Goal: Task Accomplishment & Management: Manage account settings

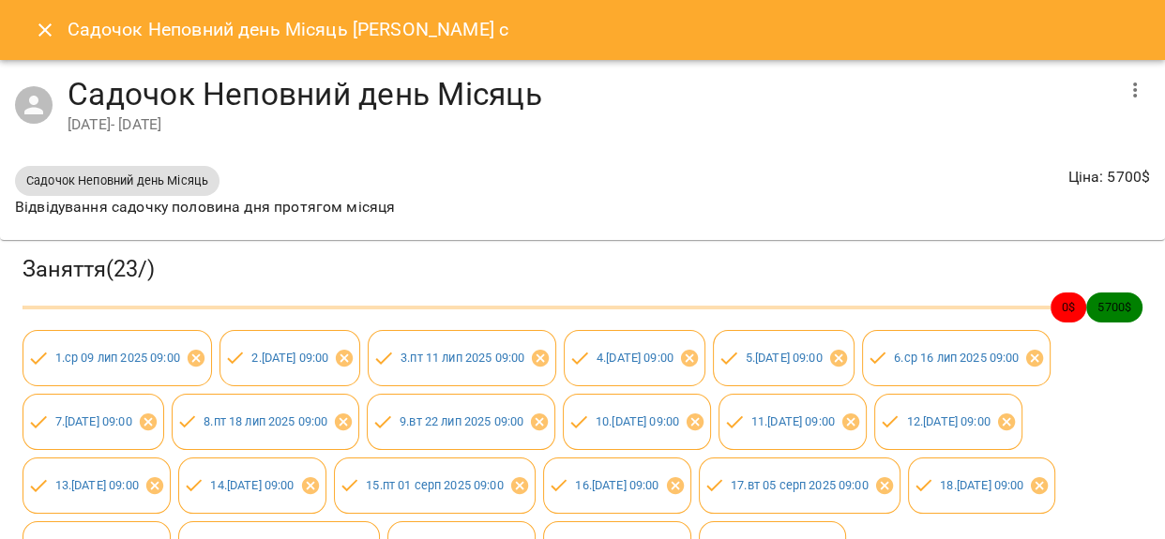
click at [52, 27] on icon "Close" at bounding box center [45, 30] width 23 height 23
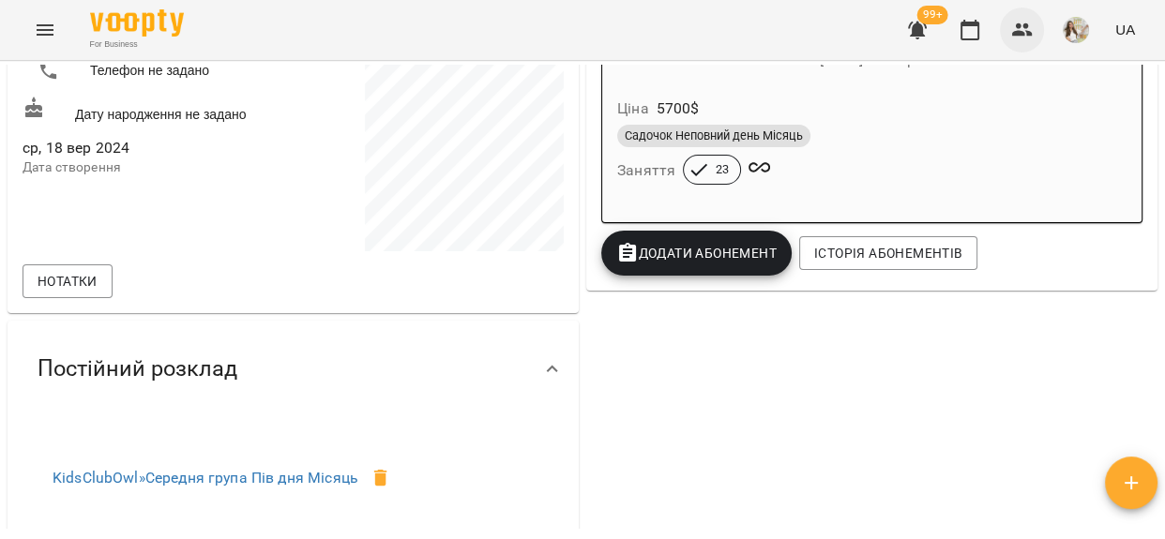
click at [1023, 27] on icon "button" at bounding box center [1022, 30] width 23 height 23
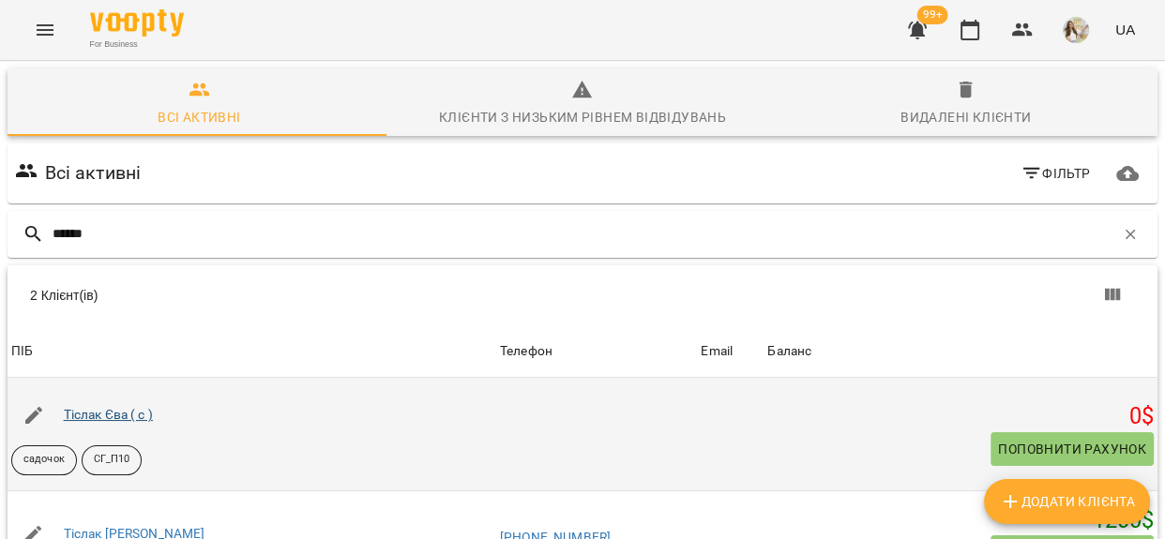
type input "******"
click at [124, 412] on link "Тіслак Єва ( с )" at bounding box center [108, 414] width 89 height 15
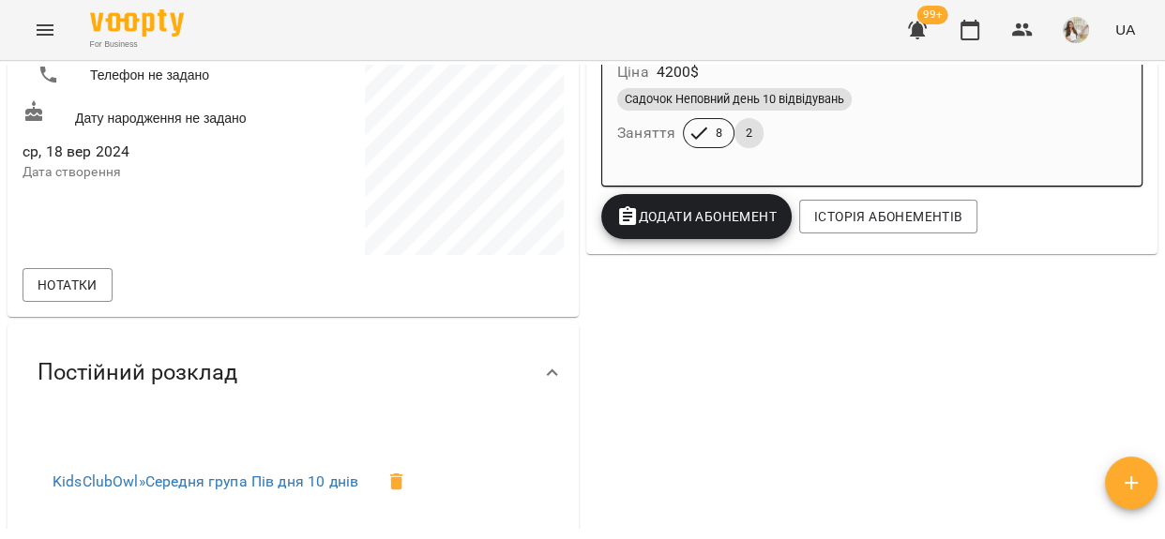
scroll to position [255, 0]
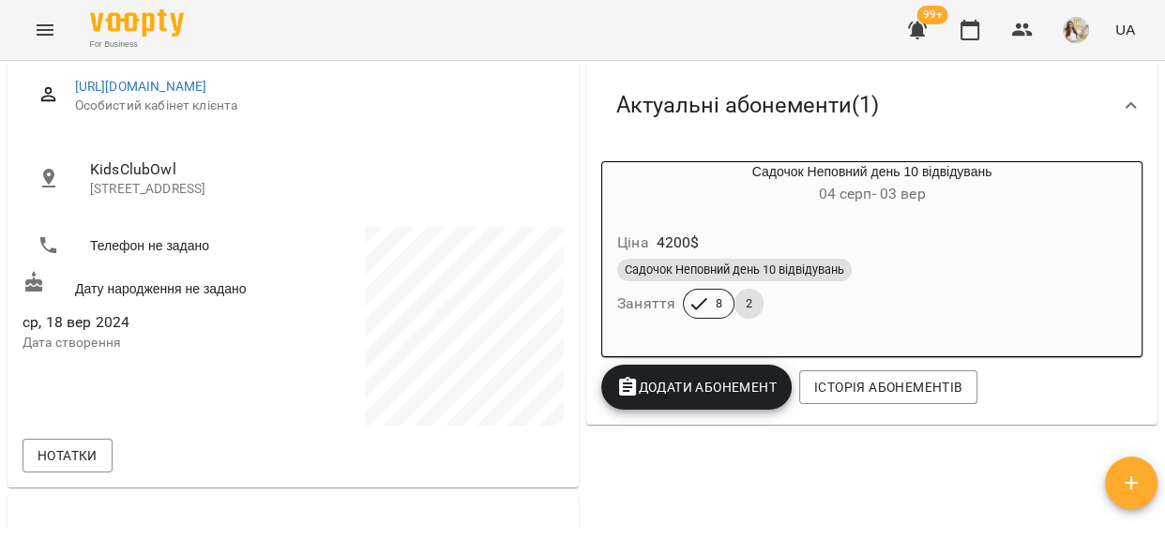
drag, startPoint x: 885, startPoint y: 271, endPoint x: 895, endPoint y: 270, distance: 9.4
click at [886, 270] on div "Садочок Неповний день 10 відвідувань" at bounding box center [871, 270] width 509 height 23
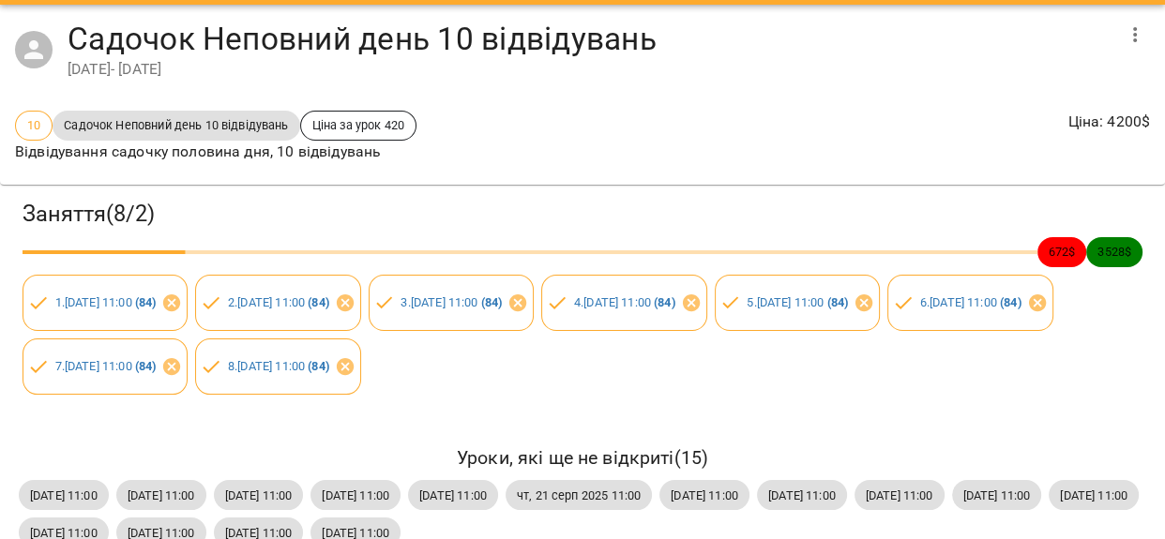
scroll to position [0, 0]
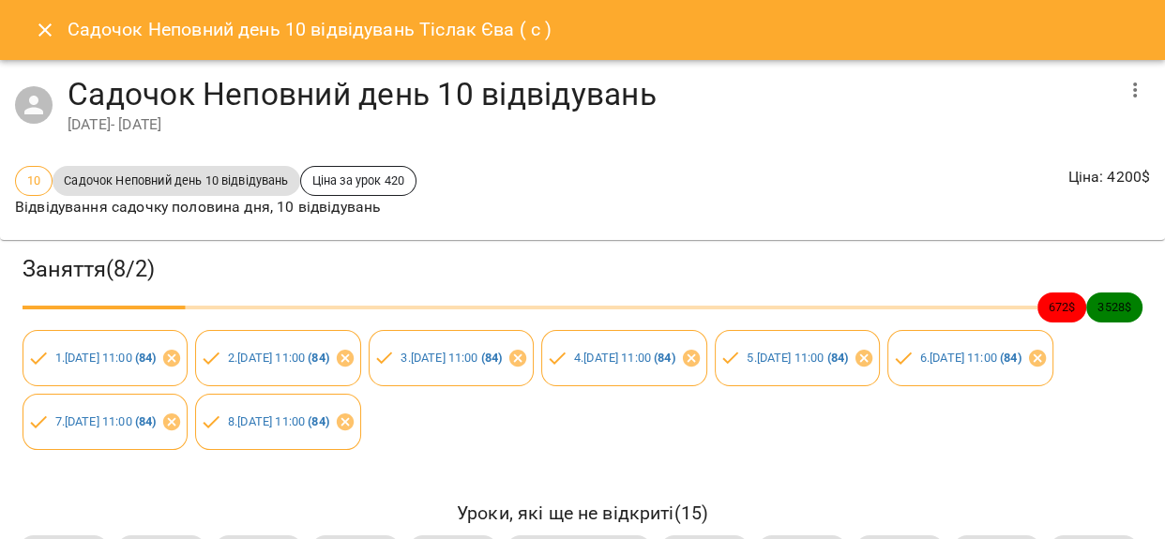
click at [42, 29] on icon "Close" at bounding box center [45, 30] width 23 height 23
